Goal: Use online tool/utility: Utilize a website feature to perform a specific function

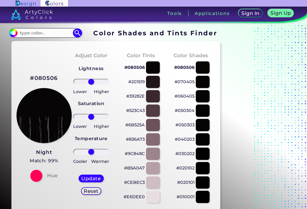
click at [30, 30] on input at bounding box center [46, 33] width 56 height 8
click at [28, 35] on input at bounding box center [46, 33] width 56 height 8
type input "080408"
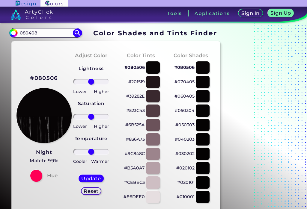
type input "#000000"
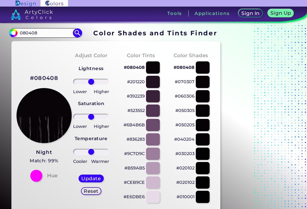
click at [49, 34] on input "080408" at bounding box center [46, 33] width 56 height 8
type input "0"
type input "080608"
type input "#000000"
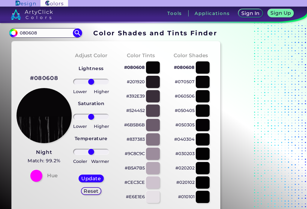
click at [46, 35] on input "080608" at bounding box center [46, 33] width 56 height 8
type input "0"
type input "080a07"
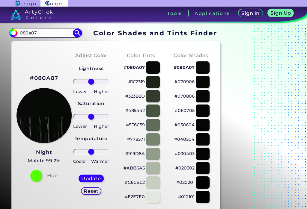
click at [49, 33] on input "080a07" at bounding box center [46, 33] width 56 height 8
click at [203, 95] on div at bounding box center [203, 96] width 14 height 12
type input "#070806"
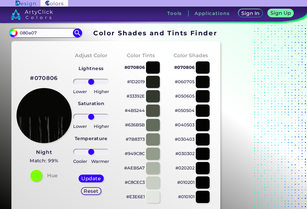
type input "60"
click at [101, 117] on input "range" at bounding box center [91, 117] width 36 height 6
click at [87, 177] on h5 "Update" at bounding box center [91, 178] width 17 height 5
type input "#080a05"
type input "0"
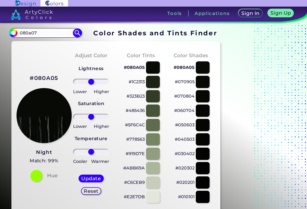
click at [202, 85] on div at bounding box center [203, 82] width 14 height 12
type input "#070905"
type input "54"
click at [100, 119] on input "range" at bounding box center [91, 117] width 36 height 6
click at [89, 178] on h5 "Update" at bounding box center [91, 178] width 17 height 5
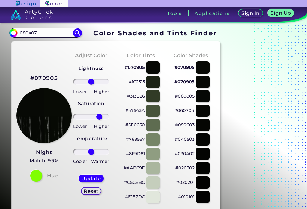
type input "#080b05"
type input "0"
click at [203, 84] on div at bounding box center [203, 82] width 14 height 12
type input "#070904"
type input "-55"
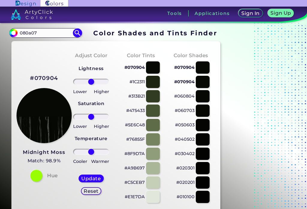
click at [83, 119] on input "range" at bounding box center [91, 117] width 36 height 6
click at [87, 176] on h5 "Update" at bounding box center [91, 178] width 17 height 5
type input "#080a05"
type input "0"
click at [202, 97] on div at bounding box center [203, 96] width 14 height 12
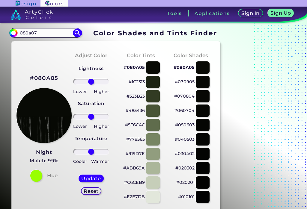
type input "#070804"
type input "-96"
click at [76, 119] on input "range" at bounding box center [91, 117] width 36 height 6
click at [86, 179] on h5 "Update" at bounding box center [92, 178] width 18 height 5
type input "#060604"
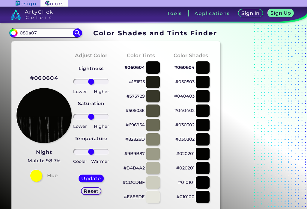
click at [75, 118] on input "range" at bounding box center [91, 117] width 36 height 6
click at [86, 177] on h5 "Update" at bounding box center [91, 178] width 17 height 5
type input "0"
click at [43, 36] on input "080a07" at bounding box center [46, 33] width 56 height 8
type input "0"
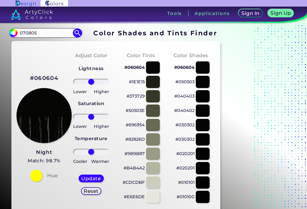
type input "070805"
type input "#000000"
click at [47, 34] on input "070805" at bounding box center [46, 33] width 56 height 8
type input "070807"
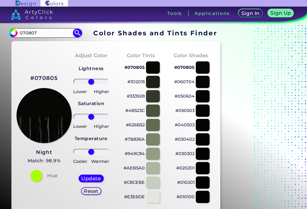
type input "#000000"
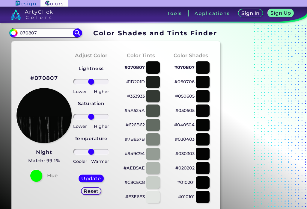
click at [51, 37] on input "070807" at bounding box center [46, 33] width 56 height 8
click at [43, 35] on input "070807" at bounding box center [46, 33] width 56 height 8
type input "070804"
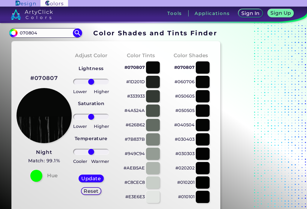
type input "#000000"
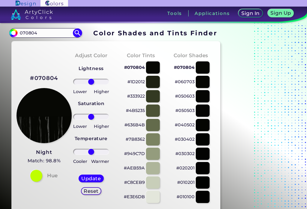
click at [49, 32] on input "070804" at bounding box center [46, 33] width 56 height 8
type input "0"
type input "070807"
type input "#000000"
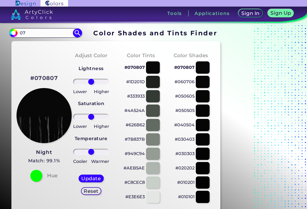
type input "0"
type input "070807"
type input "#000000"
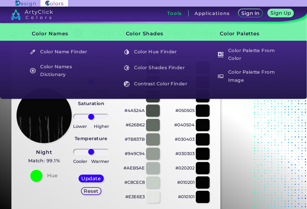
click at [173, 17] on div "Tools" at bounding box center [174, 13] width 27 height 6
click at [173, 70] on h5 "Color Shades Finder" at bounding box center [156, 67] width 70 height 11
